Goal: Task Accomplishment & Management: Complete application form

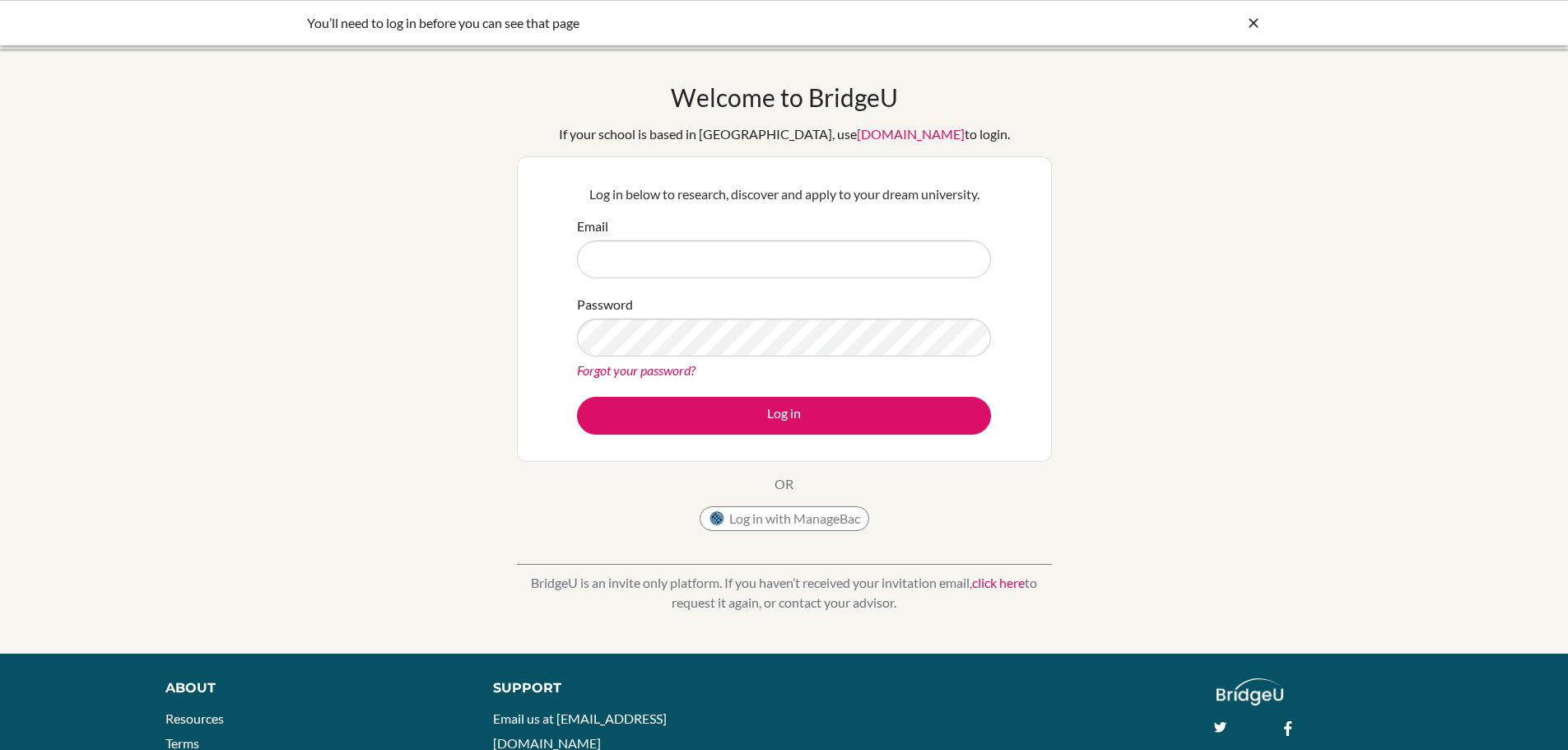
click at [699, 253] on input "Email" at bounding box center [783, 260] width 414 height 38
click at [712, 255] on input "ursula.schweighofer@gmai.com" at bounding box center [783, 260] width 414 height 38
type input "ursula.schweighofer@gmail.com"
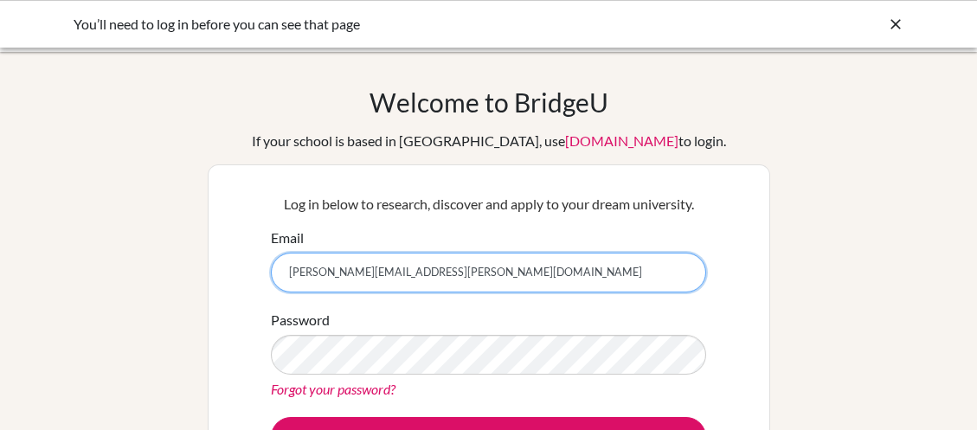
click at [465, 273] on input "ursula.schweighofer@gmail.com" at bounding box center [488, 273] width 435 height 40
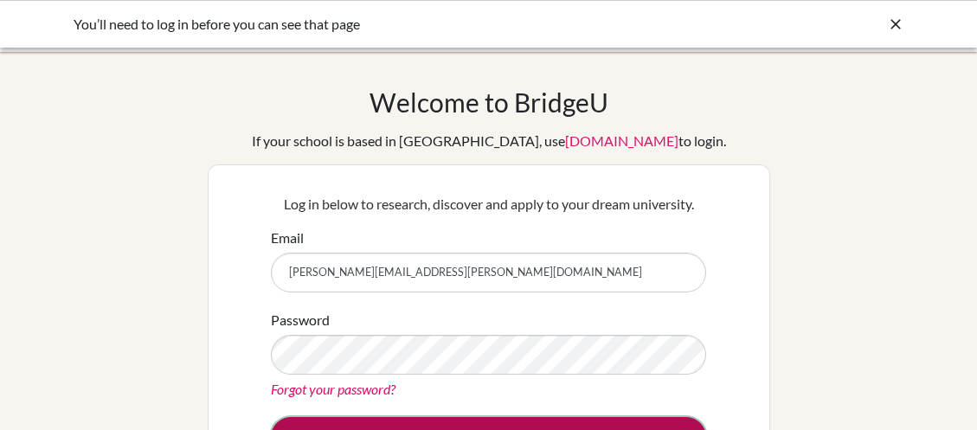
click at [429, 420] on button "Log in" at bounding box center [488, 437] width 435 height 40
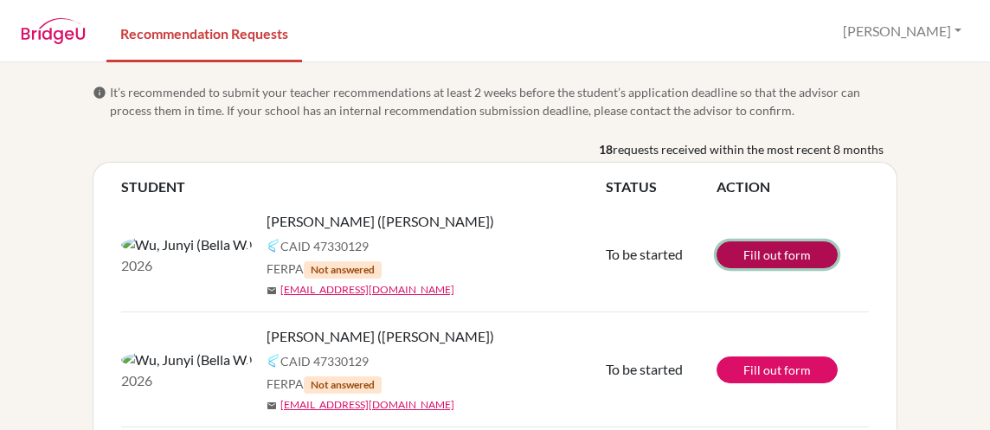
click at [752, 259] on link "Fill out form" at bounding box center [776, 254] width 121 height 27
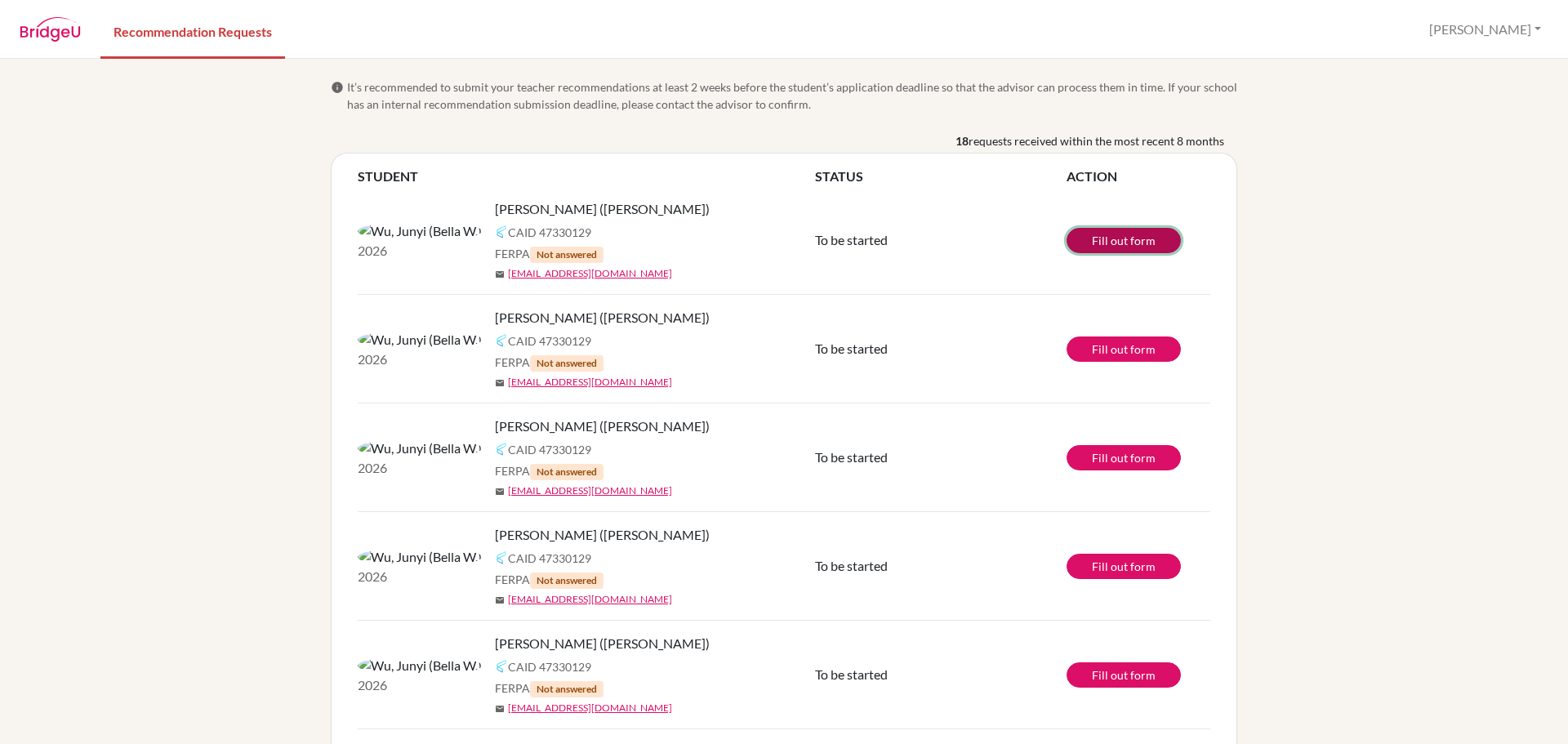
click at [1108, 242] on link "Fill out form" at bounding box center [1123, 240] width 114 height 25
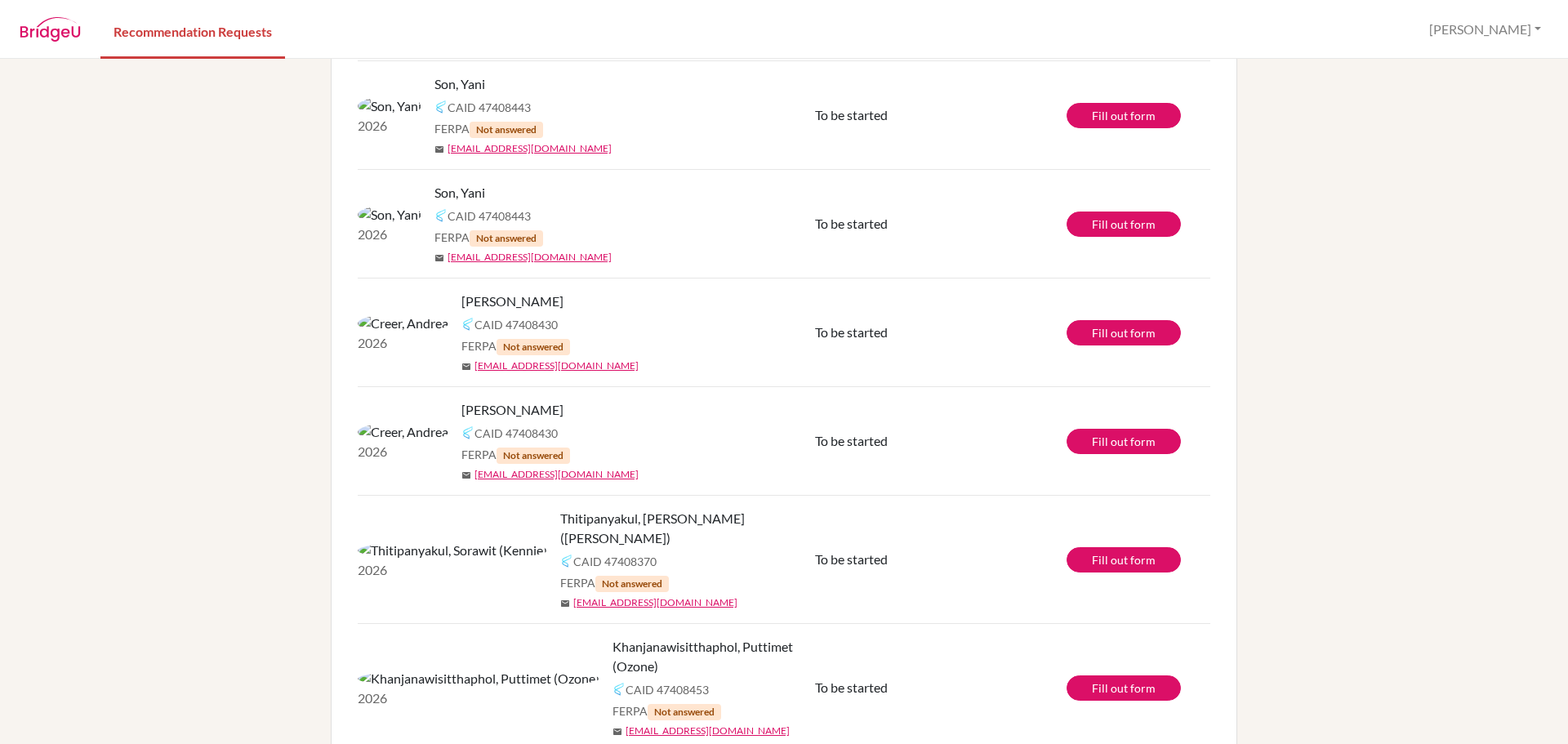
scroll to position [1354, 0]
